Goal: Task Accomplishment & Management: Manage account settings

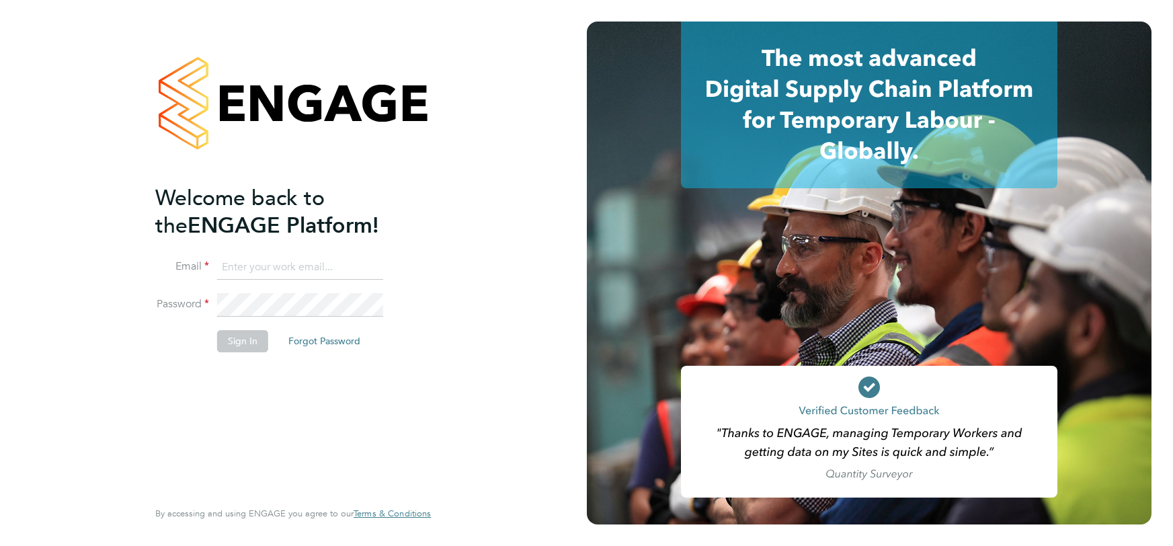
type input "tracy.omalley@uk.g4s.com"
click at [235, 342] on button "Sign In" at bounding box center [242, 341] width 51 height 22
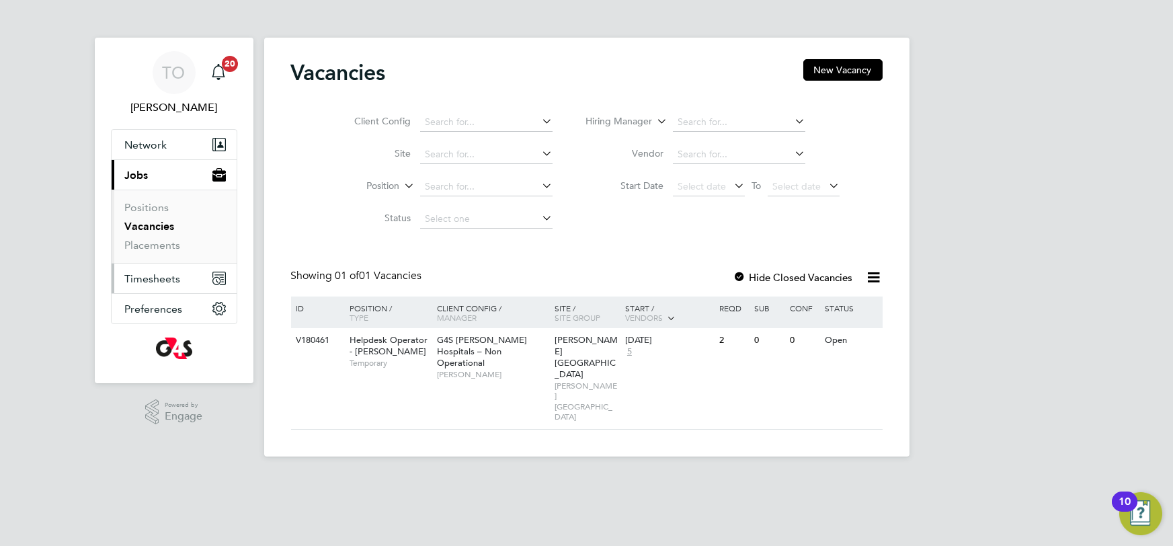
click at [143, 280] on span "Timesheets" at bounding box center [153, 278] width 56 height 13
click at [155, 275] on span "Timesheets" at bounding box center [153, 278] width 56 height 13
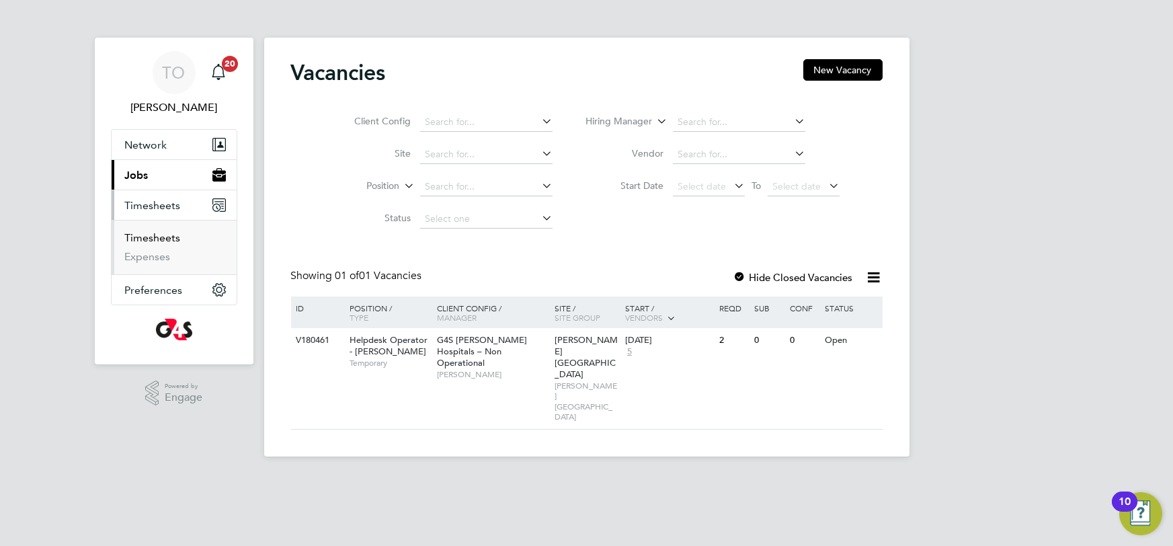
click at [167, 236] on link "Timesheets" at bounding box center [153, 237] width 56 height 13
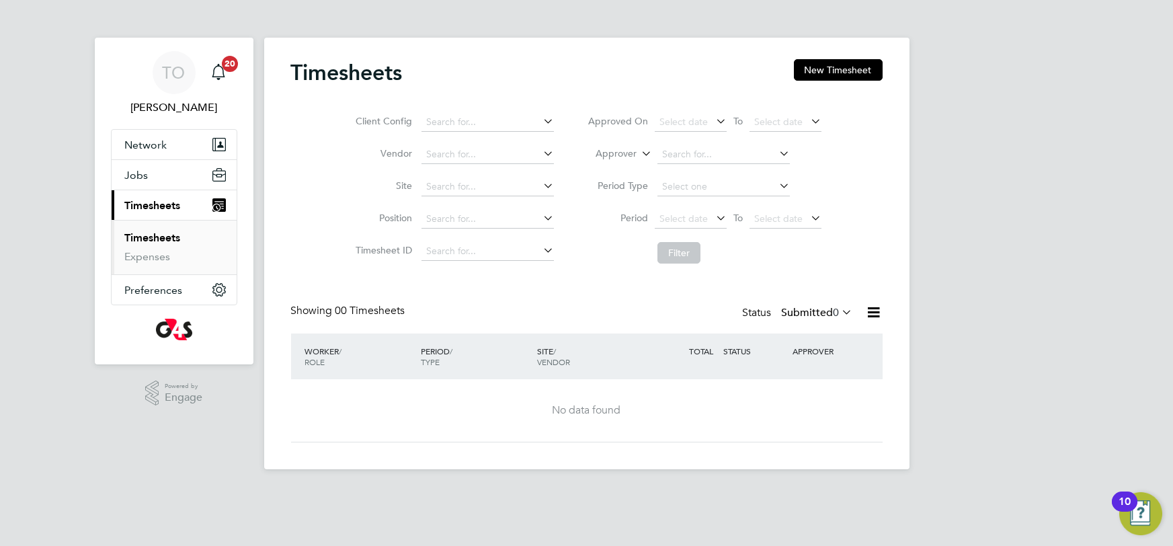
click at [877, 315] on icon at bounding box center [874, 312] width 17 height 17
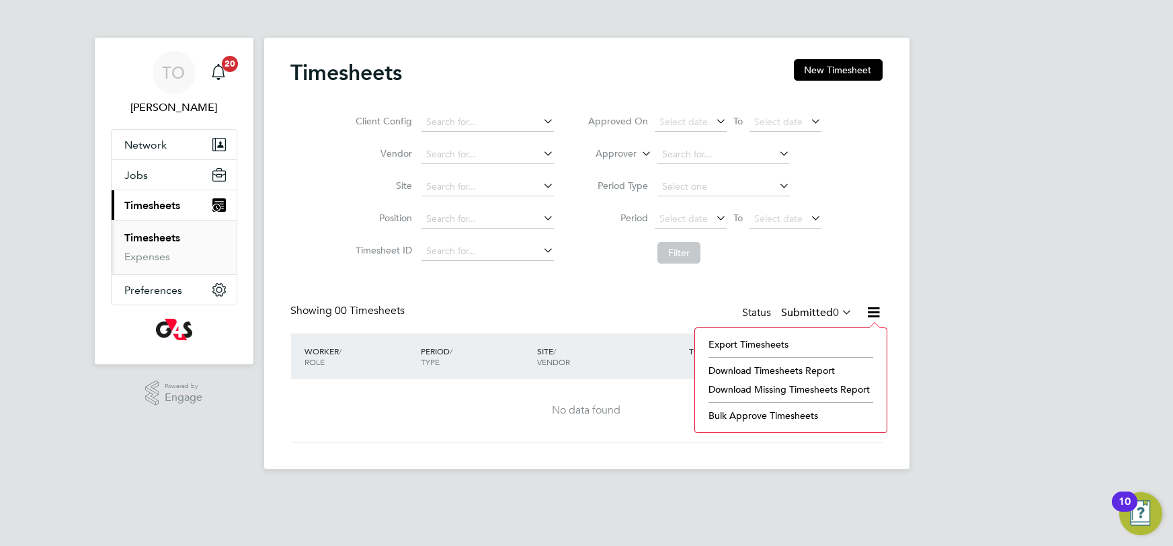
click at [840, 315] on icon at bounding box center [840, 312] width 0 height 19
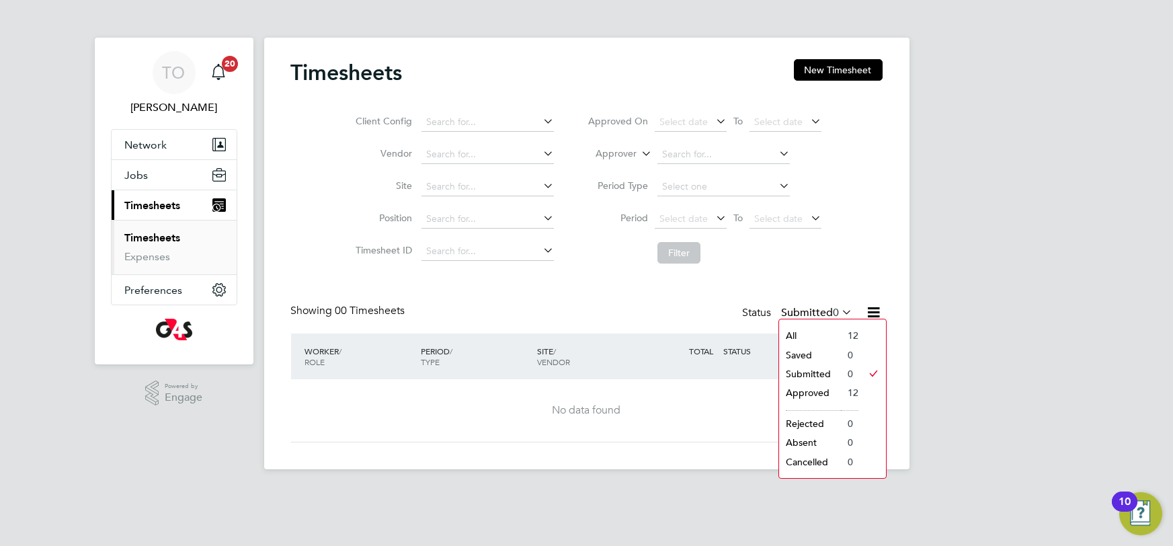
click at [816, 395] on li "Approved" at bounding box center [810, 392] width 62 height 19
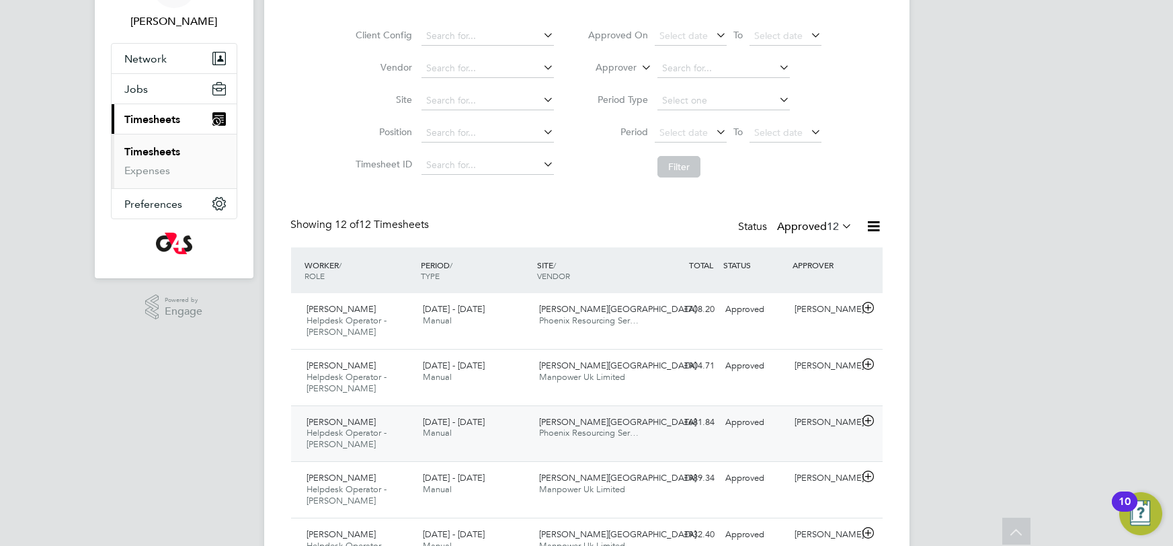
click at [566, 422] on span "Churchill Hospital" at bounding box center [617, 421] width 157 height 11
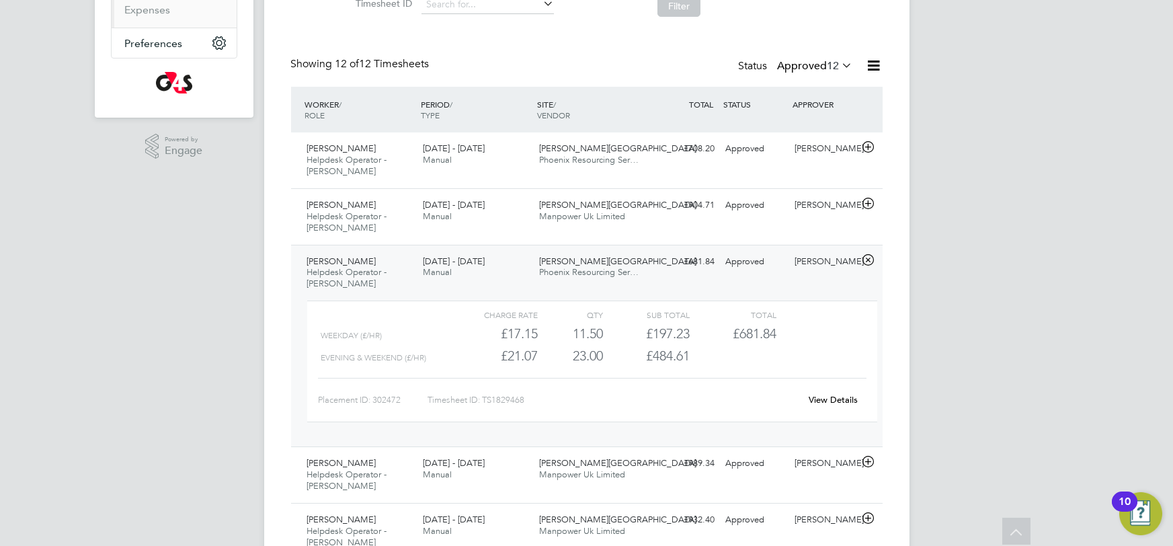
click at [841, 399] on link "View Details" at bounding box center [833, 399] width 49 height 11
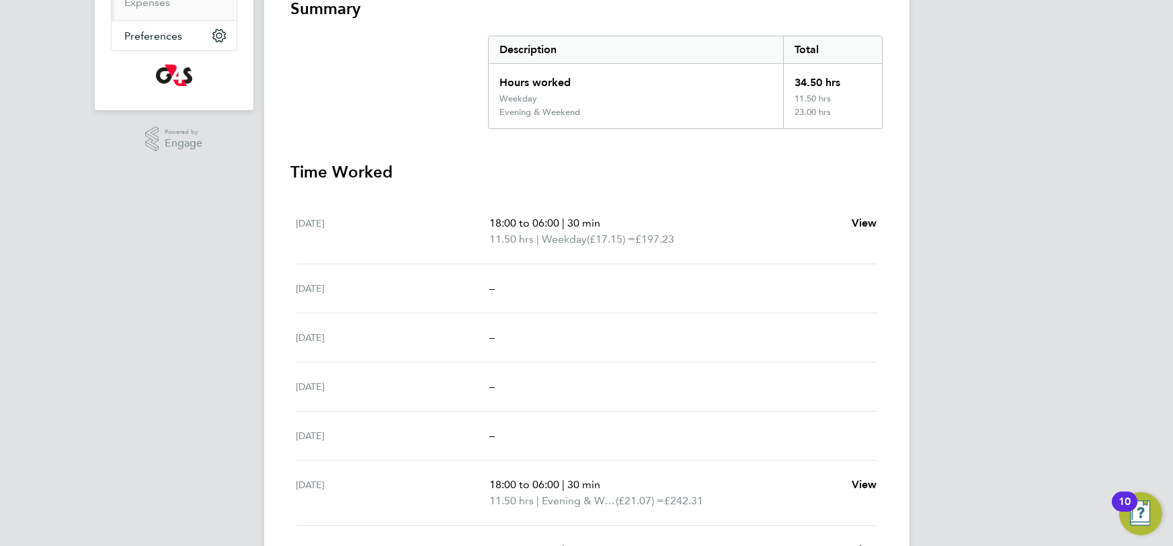
scroll to position [352, 0]
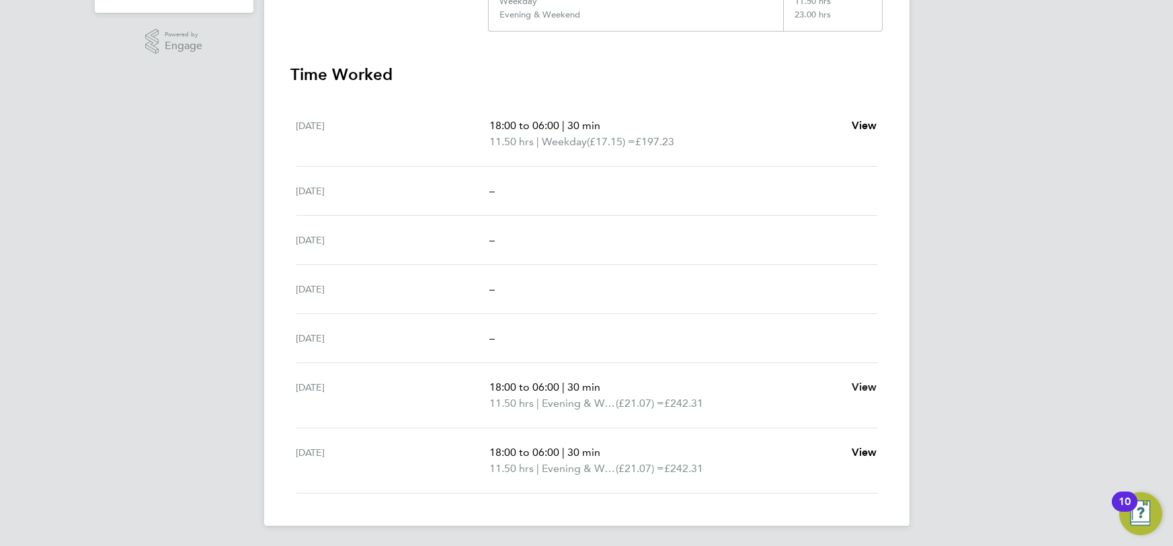
click at [860, 385] on span "View" at bounding box center [865, 387] width 26 height 13
select select "30"
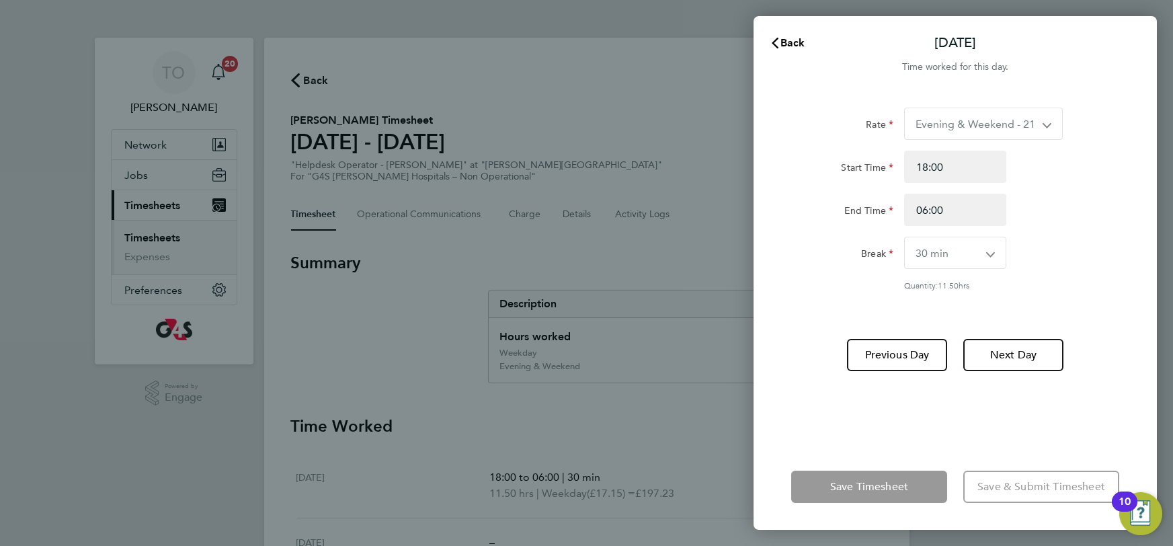
click at [1050, 126] on app-icon-cross-button at bounding box center [1054, 123] width 16 height 31
click at [615, 373] on div "Back [DATE] Time worked for this day. Rate Evening & Weekend - 21.07 Weekday - …" at bounding box center [586, 273] width 1173 height 546
click at [630, 438] on div "Back [DATE] Time worked for this day. Rate Evening & Weekend - 21.07 Weekday - …" at bounding box center [586, 273] width 1173 height 546
click at [789, 42] on span "Back" at bounding box center [793, 42] width 25 height 13
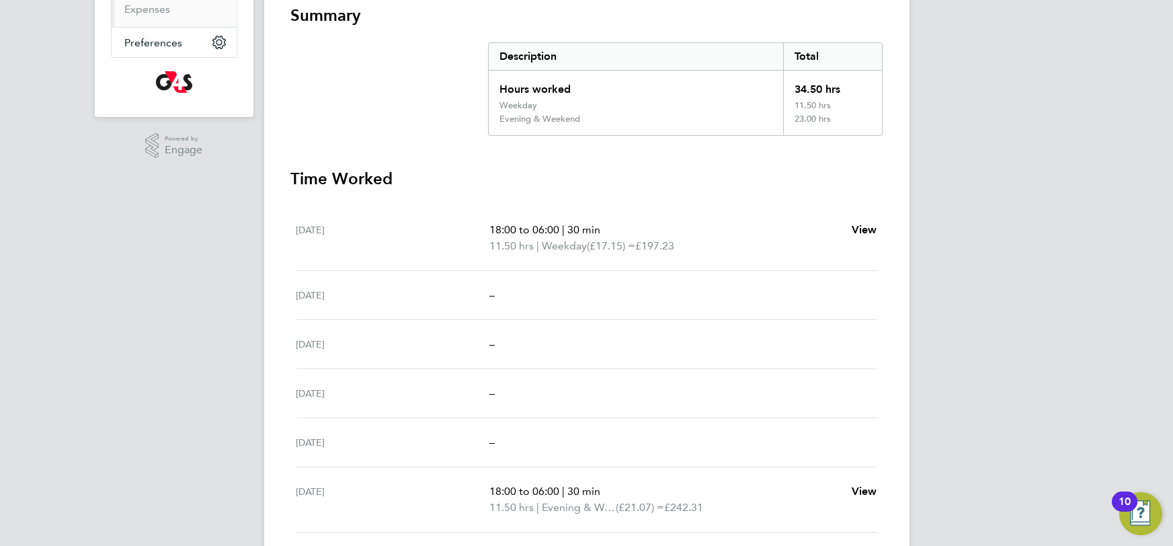
scroll to position [331, 0]
